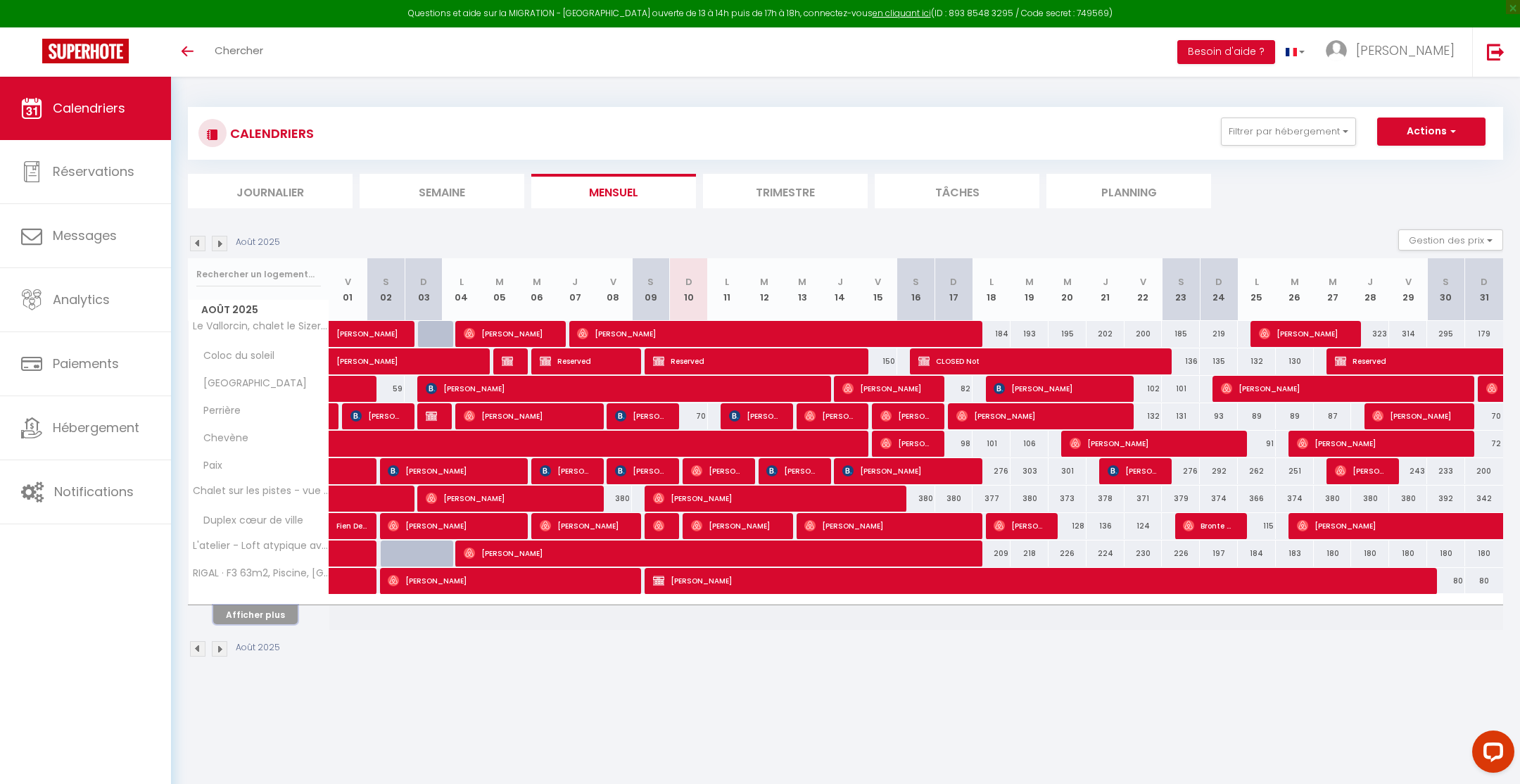
click at [286, 609] on button "Afficher plus" at bounding box center [256, 615] width 85 height 19
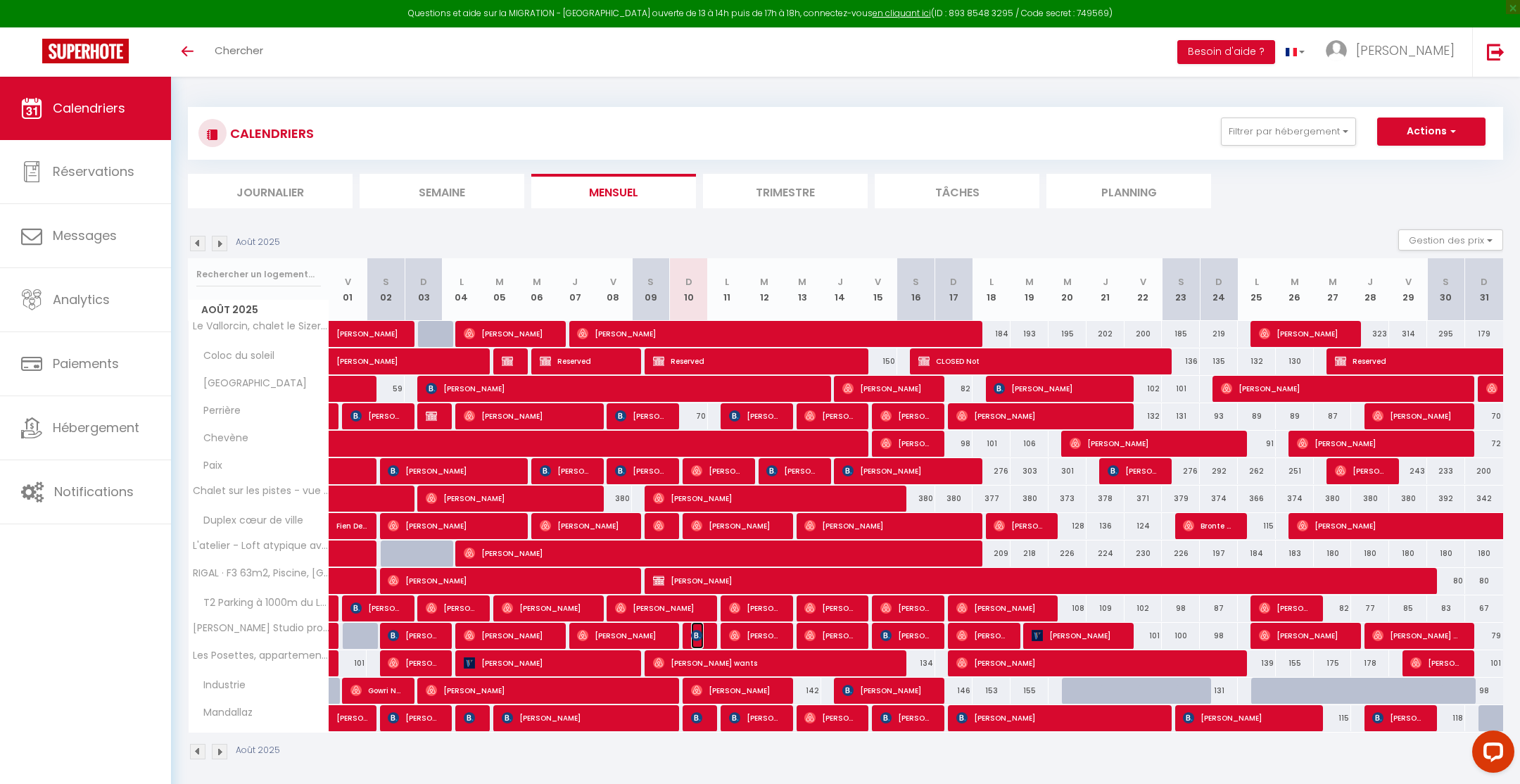
click at [697, 634] on img at bounding box center [697, 635] width 11 height 11
select select "OK"
select select "KO"
select select "0"
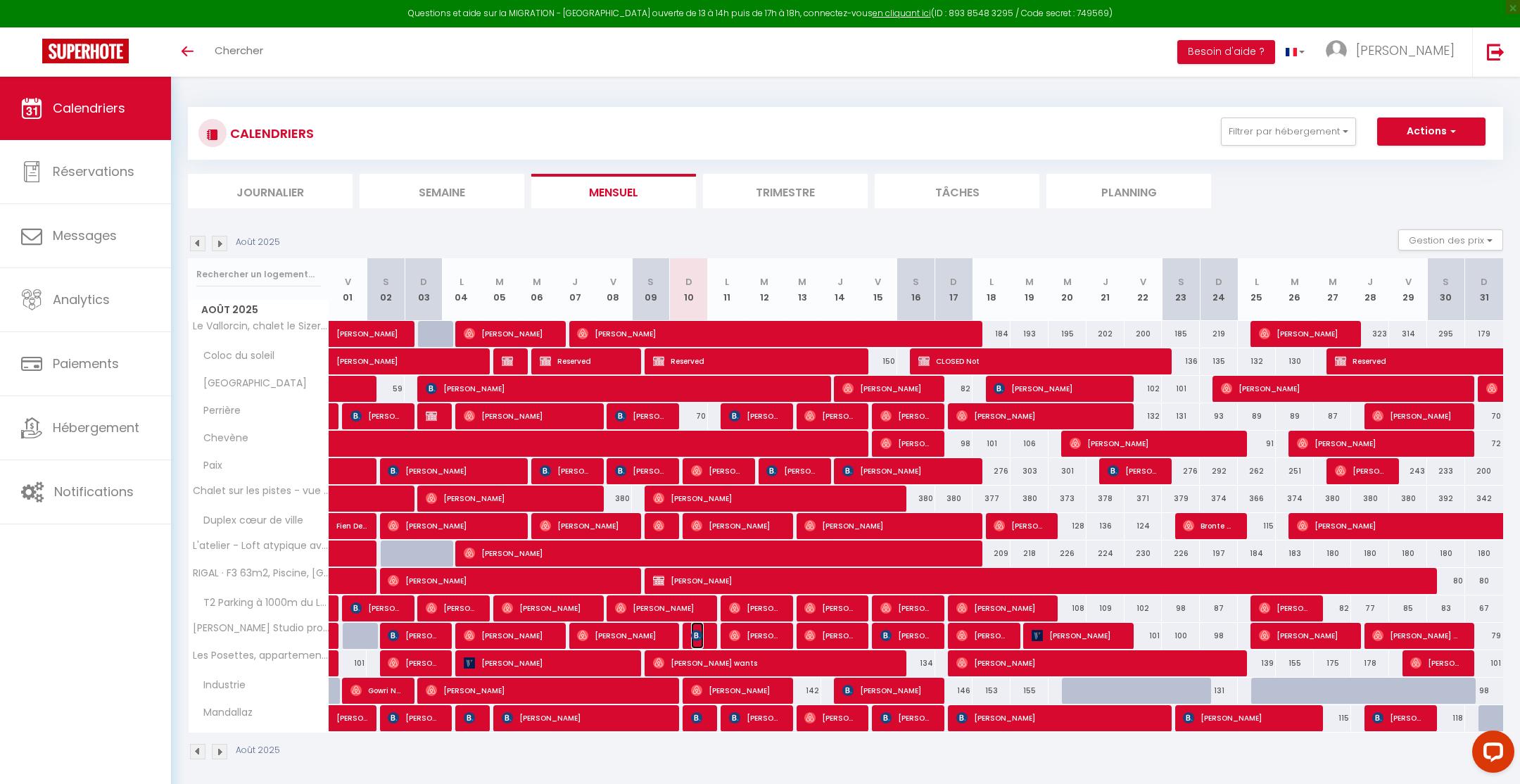
select select "1"
select select
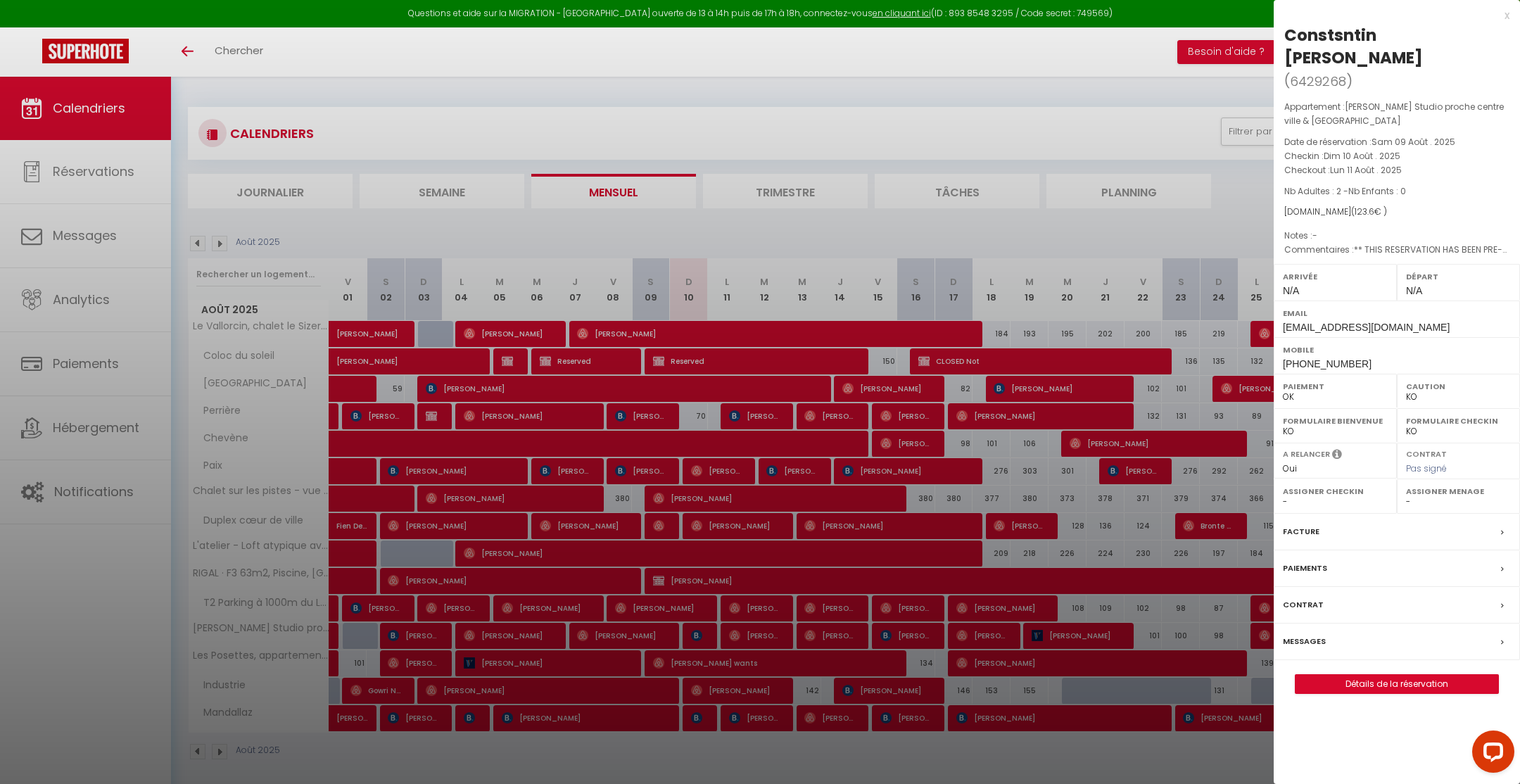
click at [1313, 561] on label "Paiements" at bounding box center [1305, 568] width 45 height 15
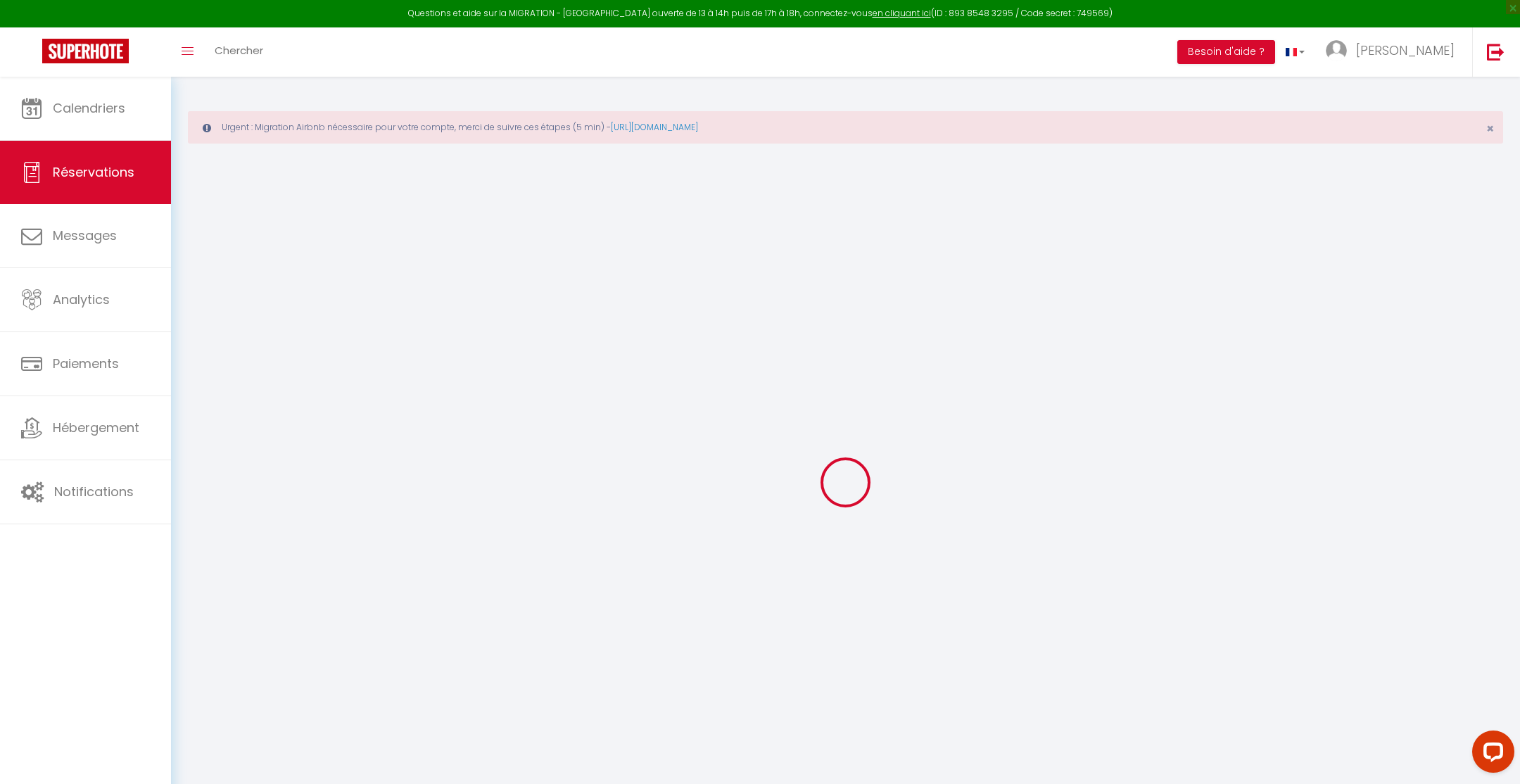
select select "0"
select select
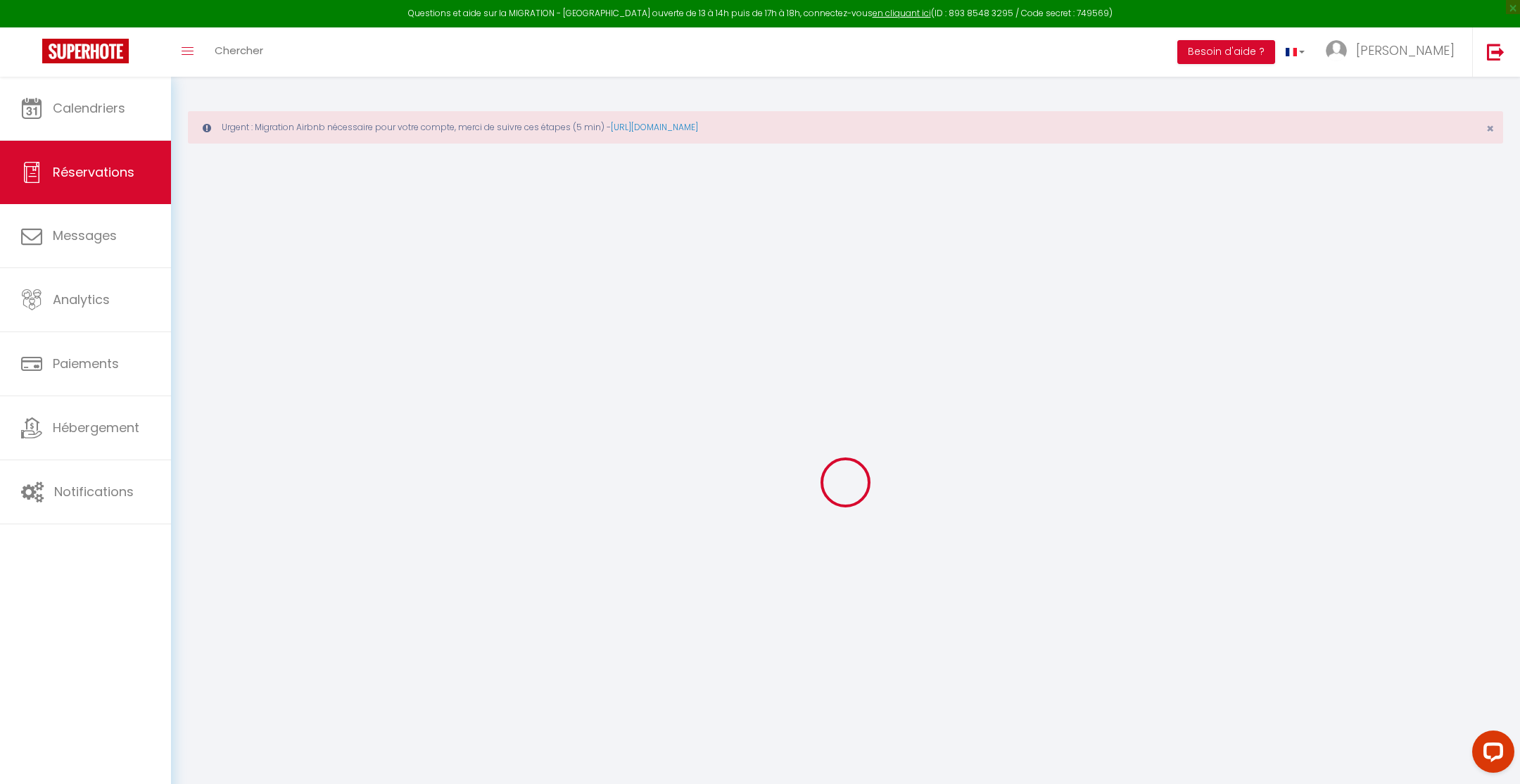
checkbox input "false"
type textarea "** THIS RESERVATION HAS BEEN PRE-PAID ** BOOKING NOTE : Payment charge is EUR 1…"
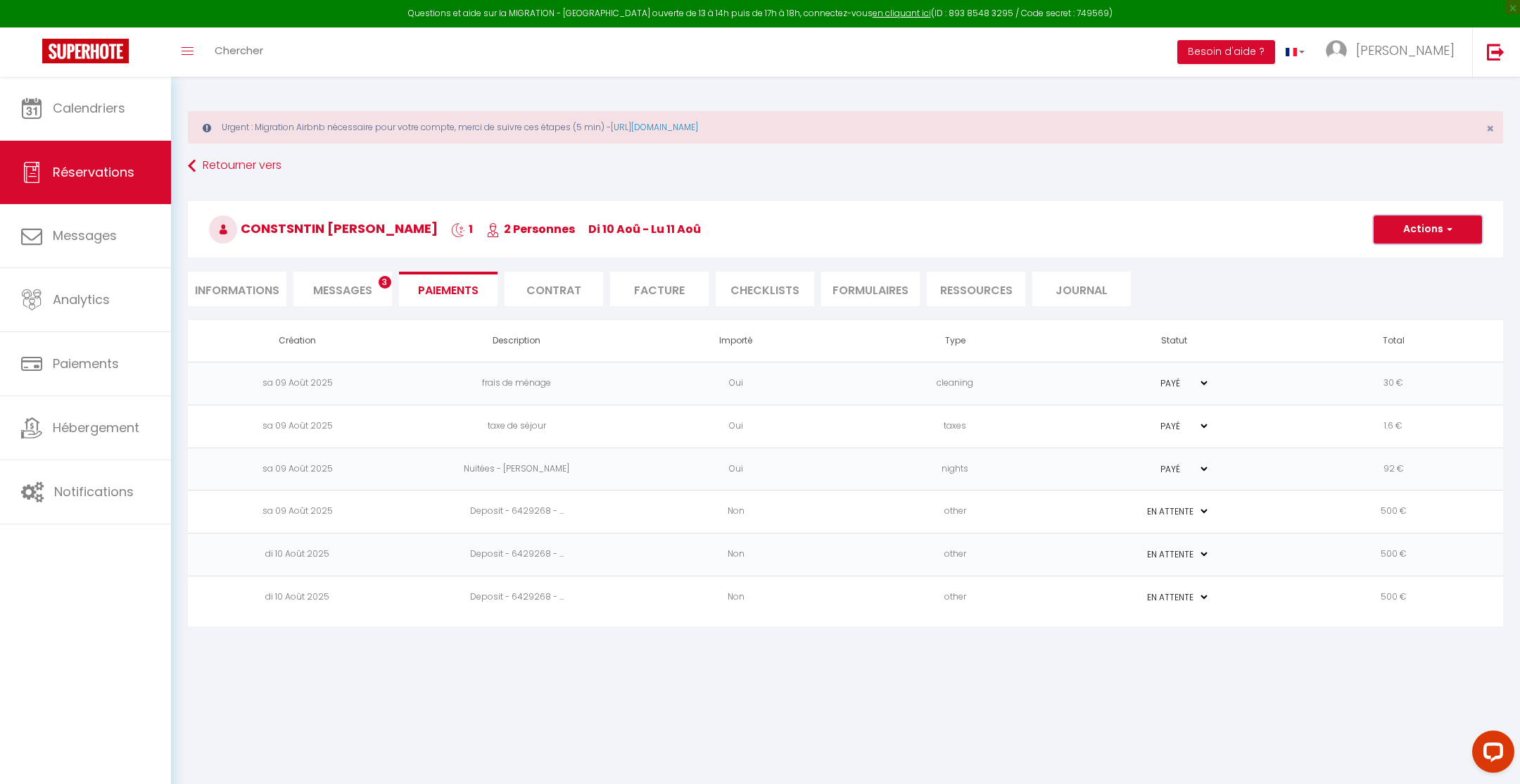
click at [1443, 222] on button "Actions" at bounding box center [1428, 229] width 109 height 28
click at [1425, 319] on link "Créer nouveau lien caution" at bounding box center [1445, 315] width 173 height 18
select select "nights"
type input "[EMAIL_ADDRESS][DOMAIN_NAME]"
select select "3948"
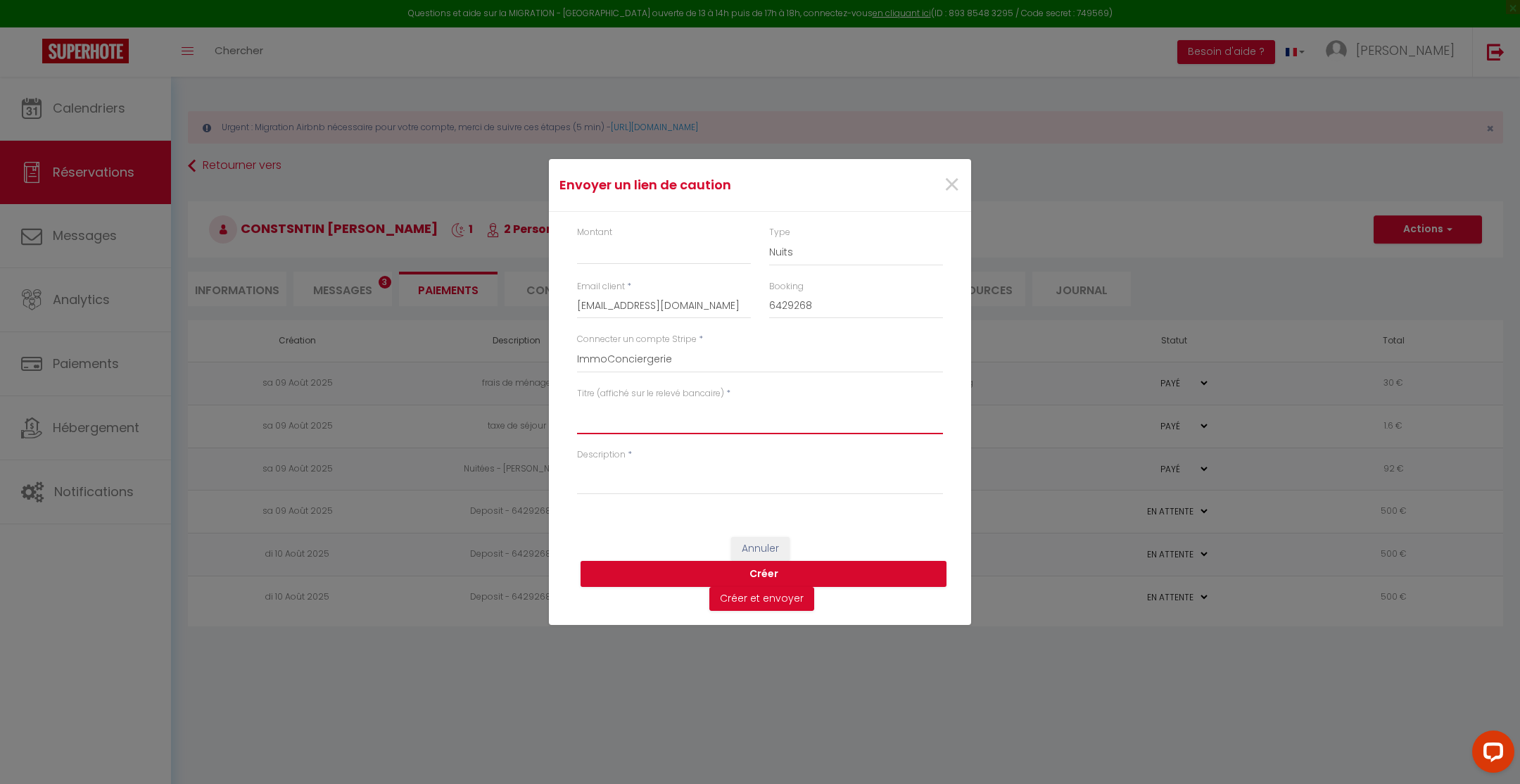
click at [668, 414] on textarea "Titre (affiché sur le relevé bancaire)" at bounding box center [760, 417] width 366 height 34
type textarea "caution"
click at [616, 256] on input "Montant" at bounding box center [663, 251] width 174 height 25
type input "300"
click at [598, 487] on textarea "Description" at bounding box center [760, 478] width 366 height 34
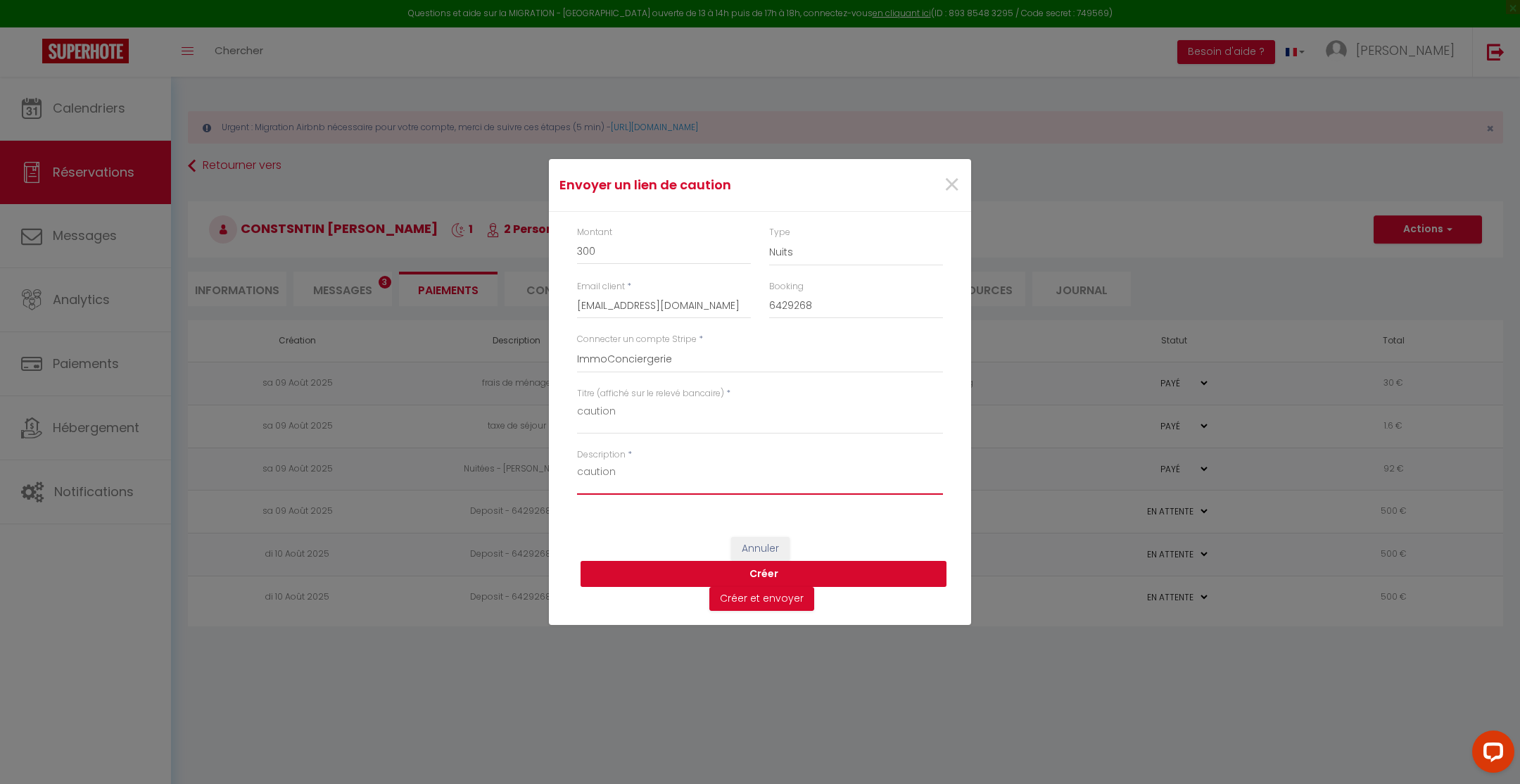
type textarea "caution"
click at [746, 577] on button "Créer" at bounding box center [763, 574] width 366 height 27
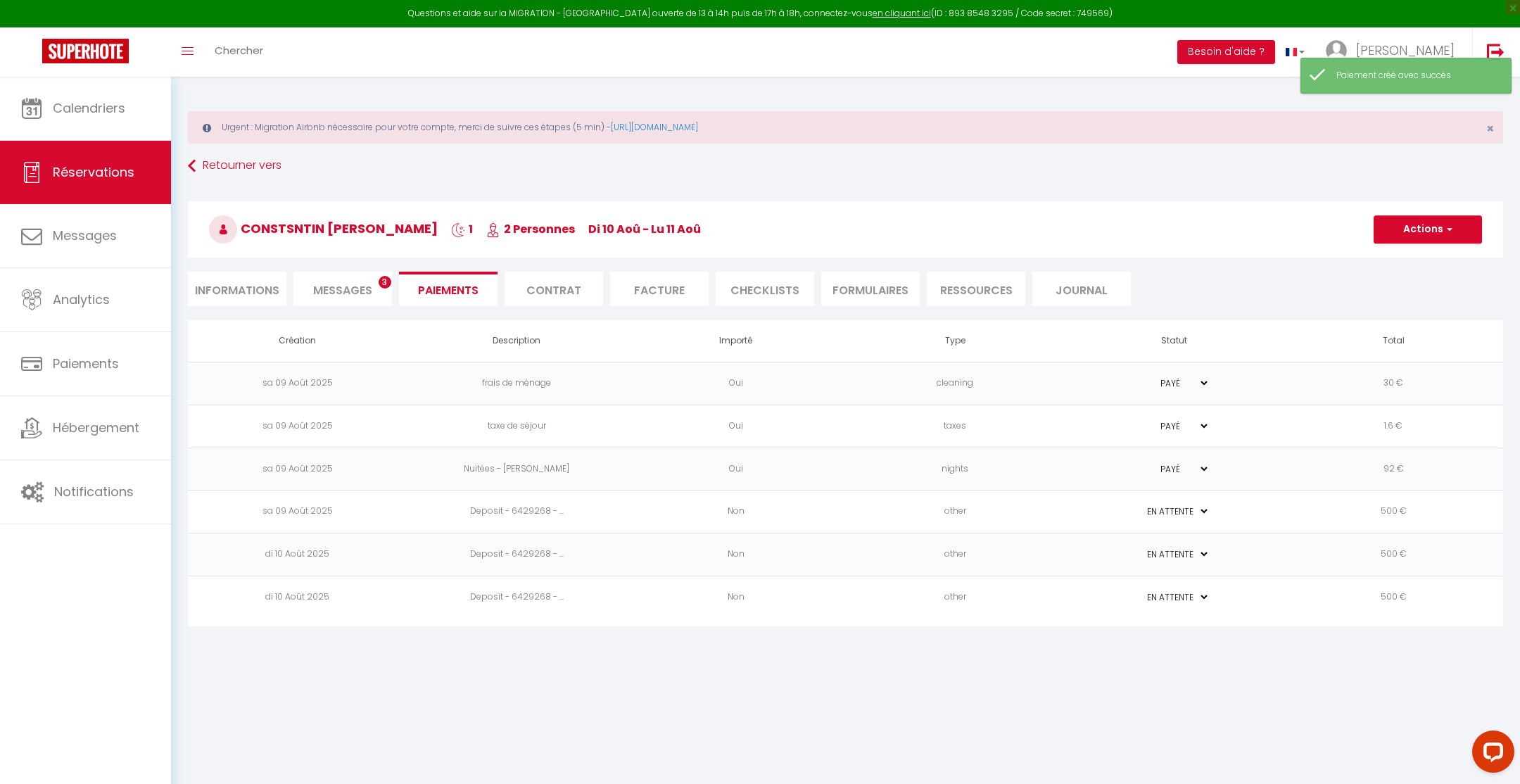
select select "0"
click at [1217, 626] on td "PAYÉ EN ATTENTE" at bounding box center [1174, 640] width 220 height 43
click at [1202, 634] on select "PAYÉ EN ATTENTE" at bounding box center [1174, 640] width 70 height 13
click at [1396, 629] on td "300 €" at bounding box center [1394, 640] width 220 height 43
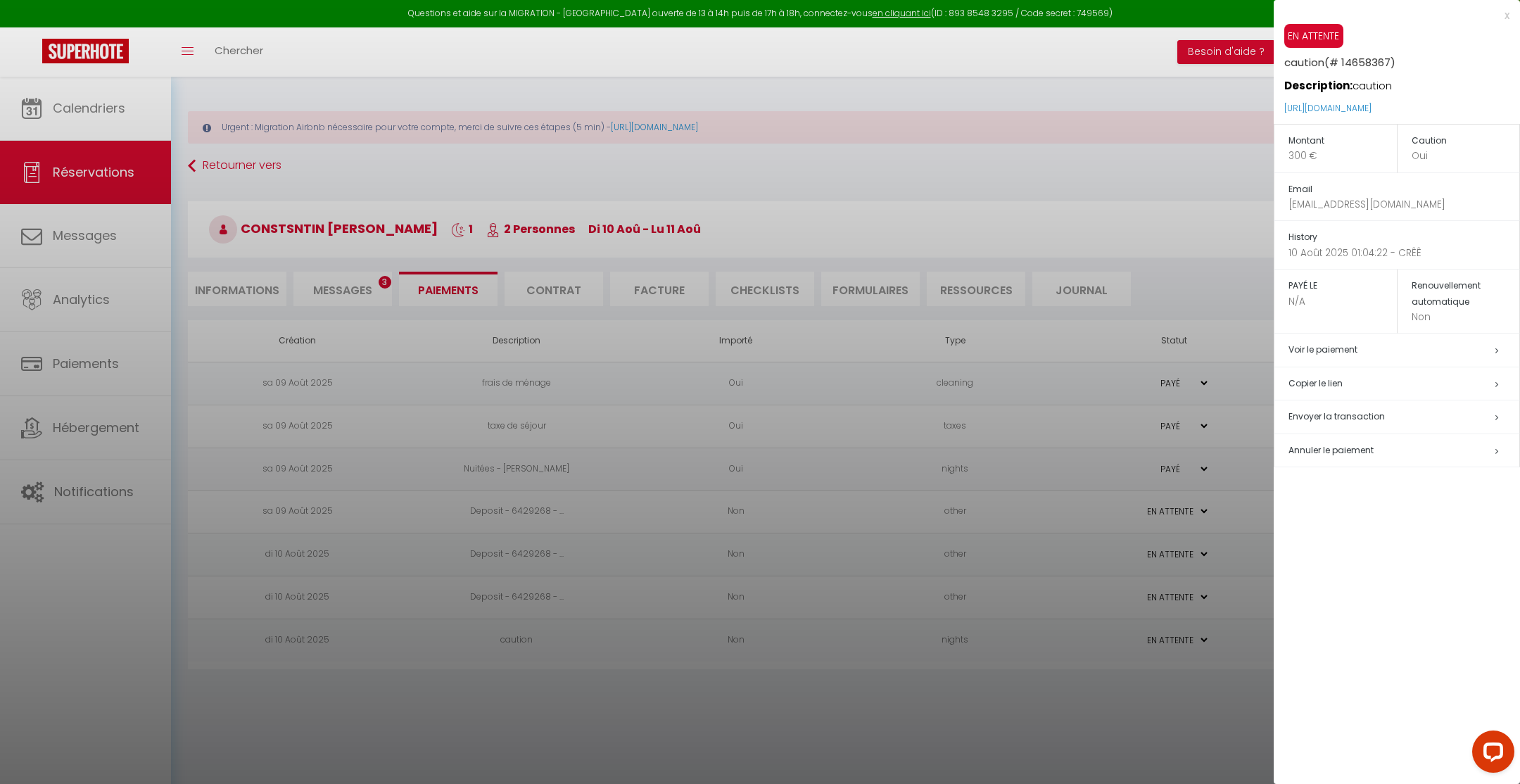
drag, startPoint x: 1482, startPoint y: 108, endPoint x: 1279, endPoint y: 107, distance: 203.0
click at [1279, 107] on div "EN ATTENTE caution (# 14658367) Description: caution [URL][DOMAIN_NAME]" at bounding box center [1397, 74] width 246 height 100
copy link "[URL][DOMAIN_NAME]"
click at [340, 179] on div at bounding box center [760, 392] width 1520 height 784
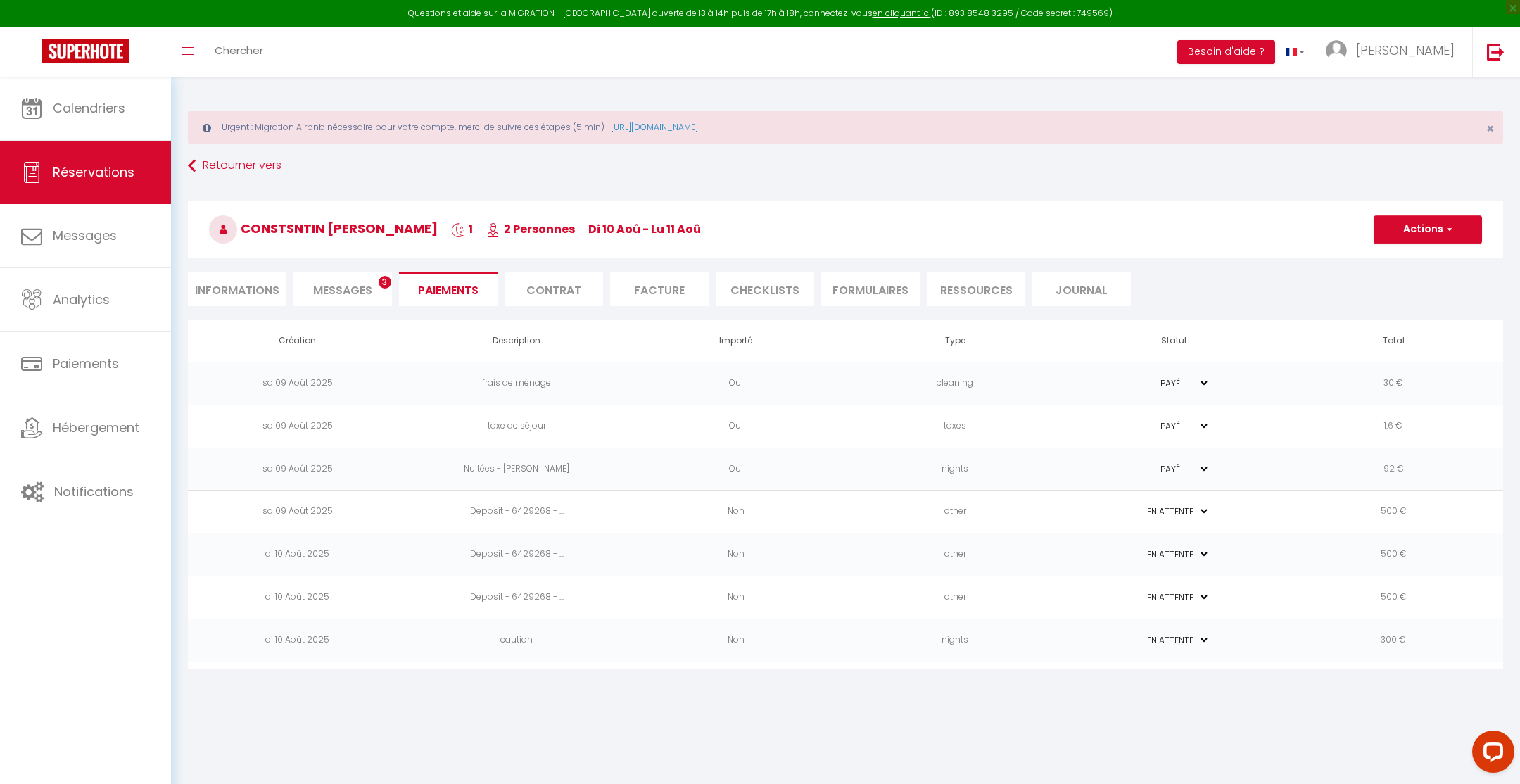
click at [341, 282] on span "Messages" at bounding box center [343, 290] width 60 height 16
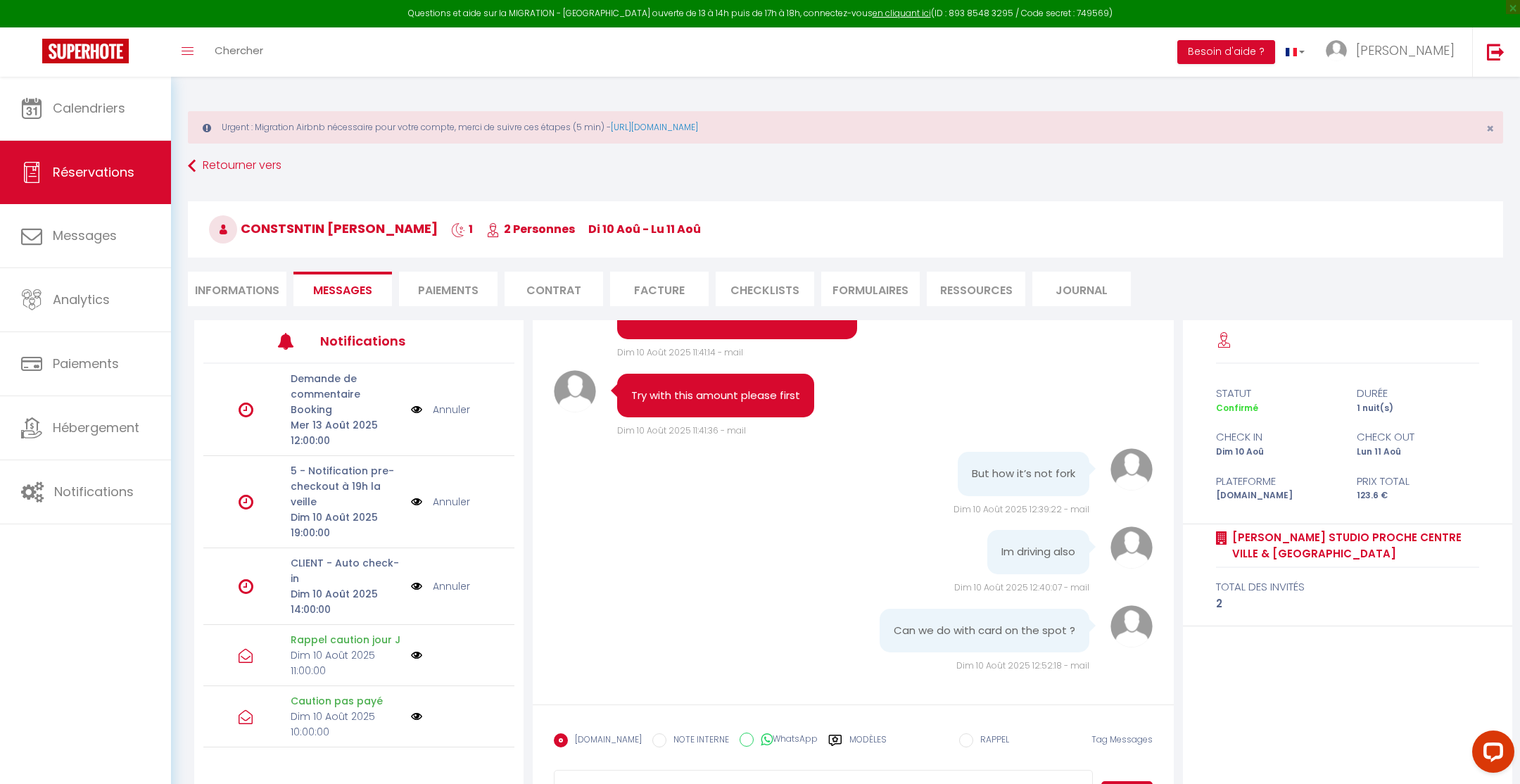
scroll to position [76, 0]
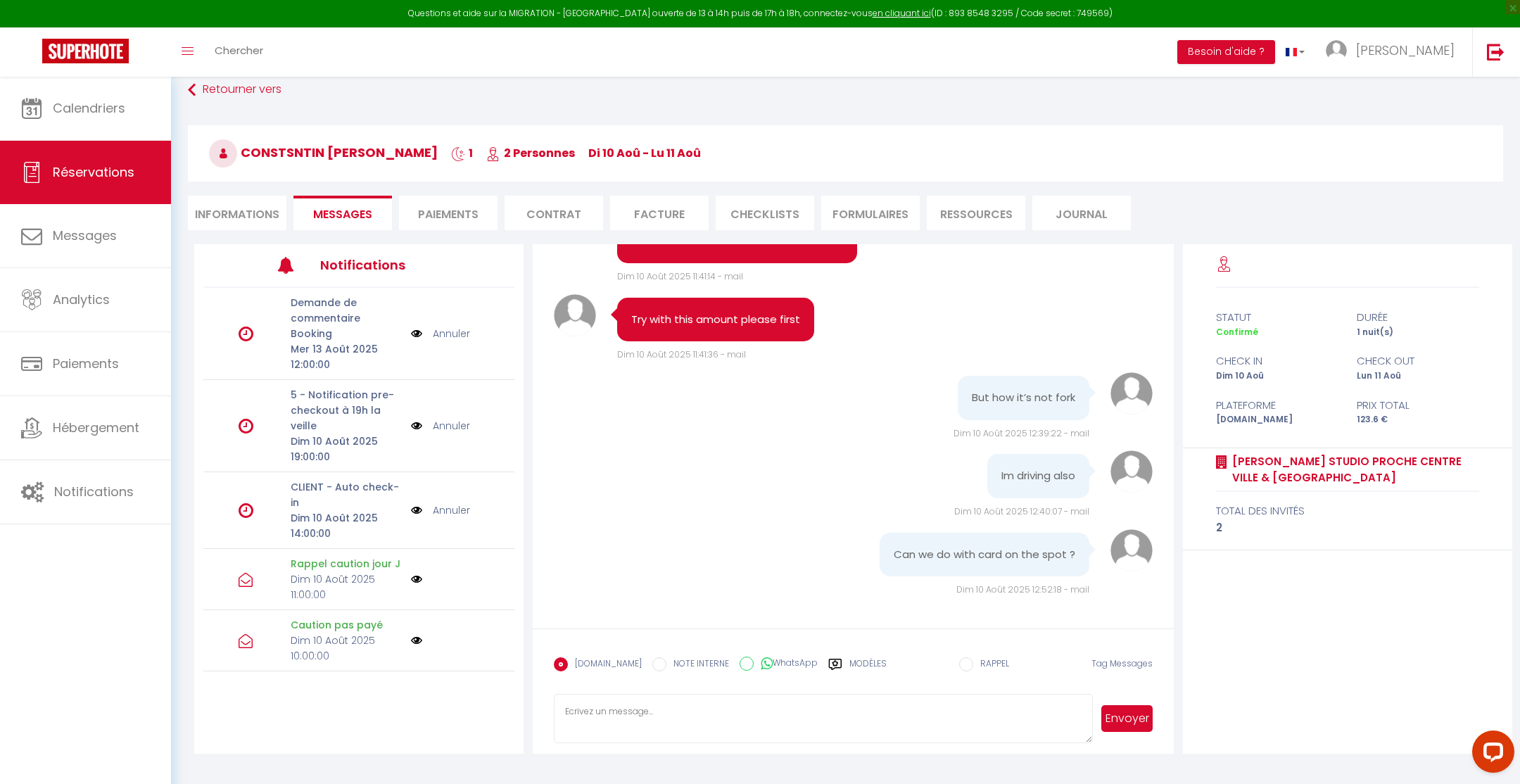
click at [691, 709] on textarea at bounding box center [823, 718] width 538 height 49
click at [758, 710] on textarea "Hi, can you try with this one, 300e, and with both card maybe it will work with…" at bounding box center [823, 718] width 538 height 49
paste textarea "[URL][DOMAIN_NAME]"
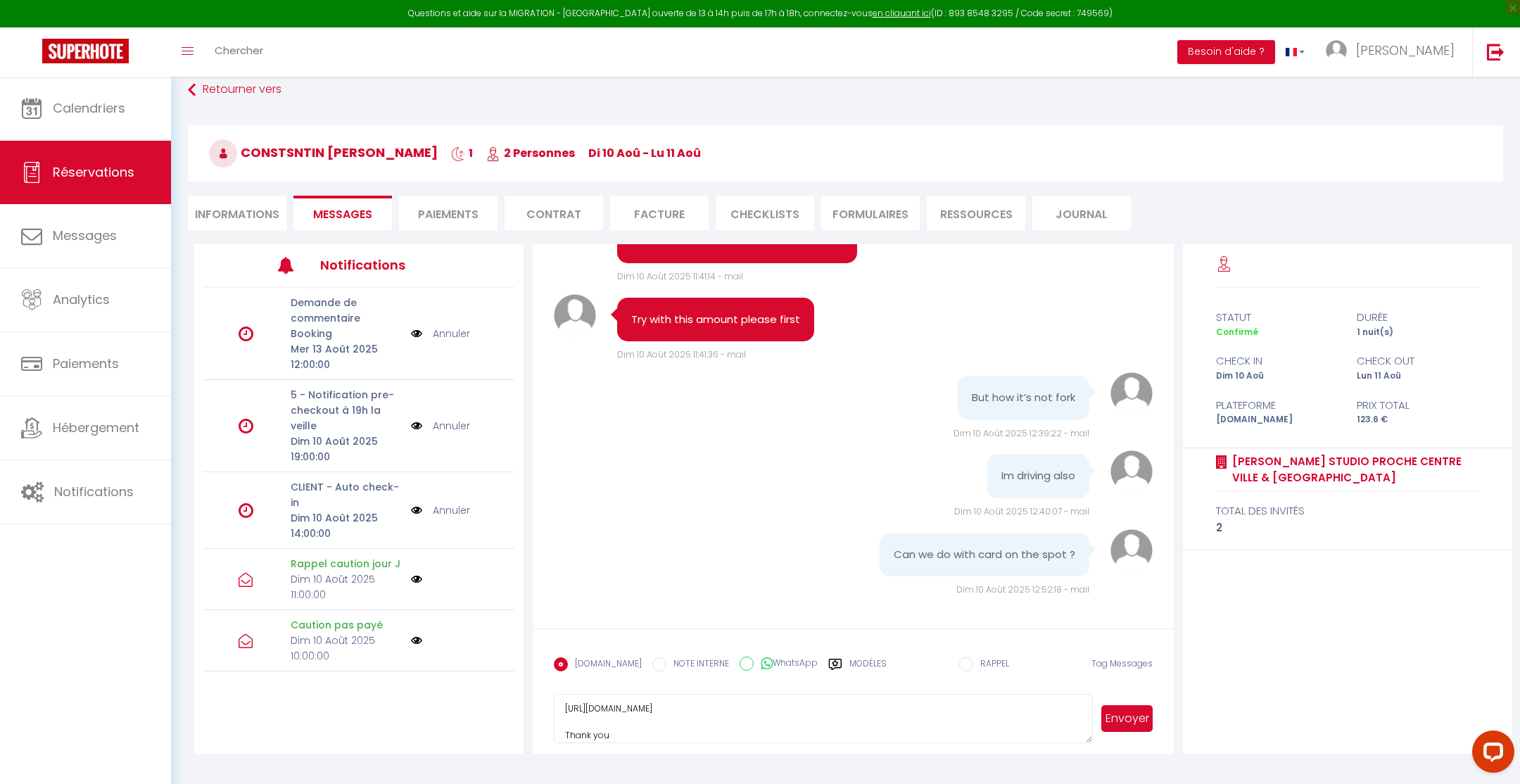
scroll to position [0, 0]
click at [770, 721] on textarea "Hi, can you try with this one, 300e, and with both card maybe it will work with…" at bounding box center [823, 718] width 538 height 49
type textarea "Hi, can you try with this one, 300e, and with both card maybe it will work with…"
click at [1120, 718] on button "Envoyer" at bounding box center [1127, 718] width 51 height 27
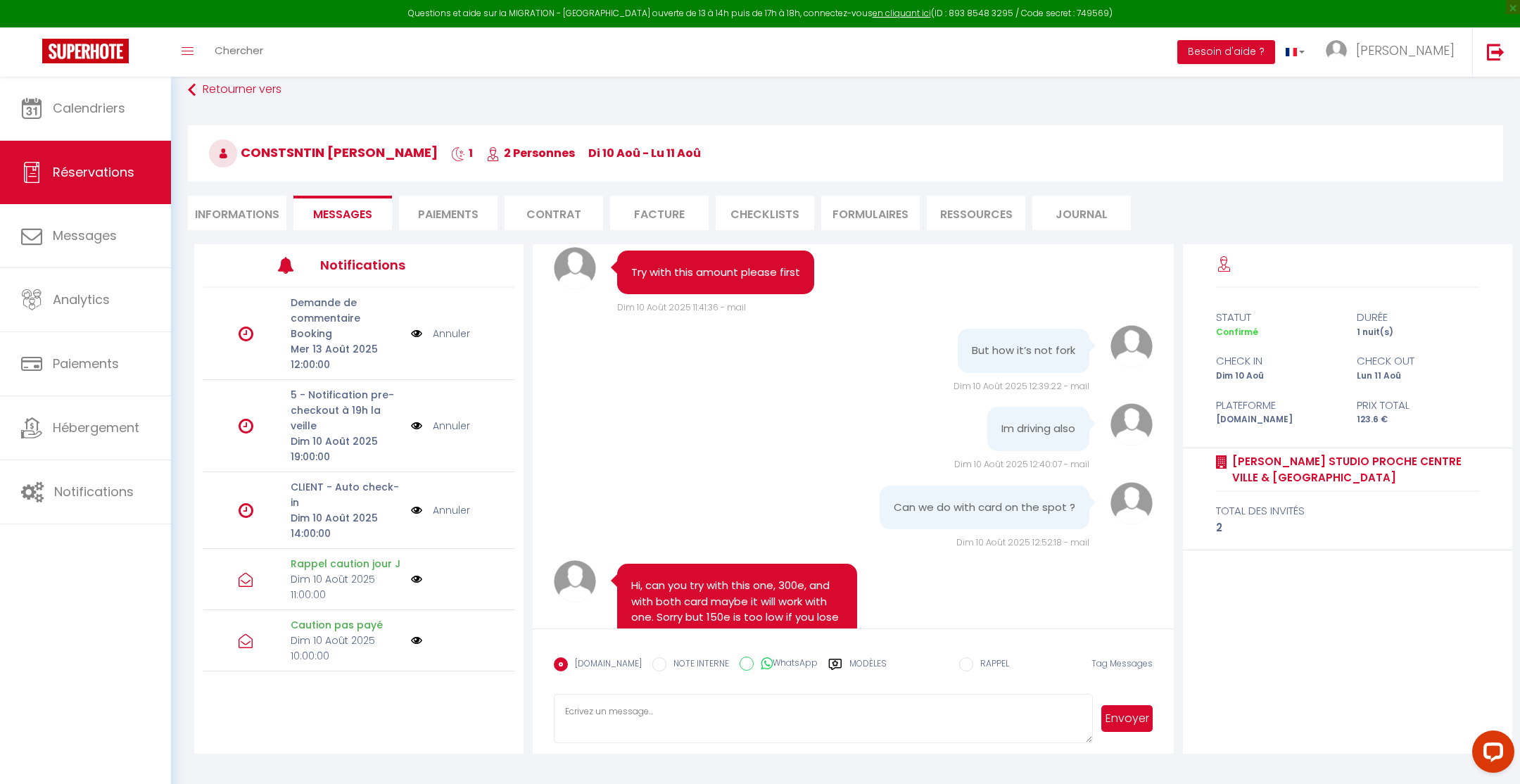
scroll to position [4214, 0]
